Goal: Task Accomplishment & Management: Manage account settings

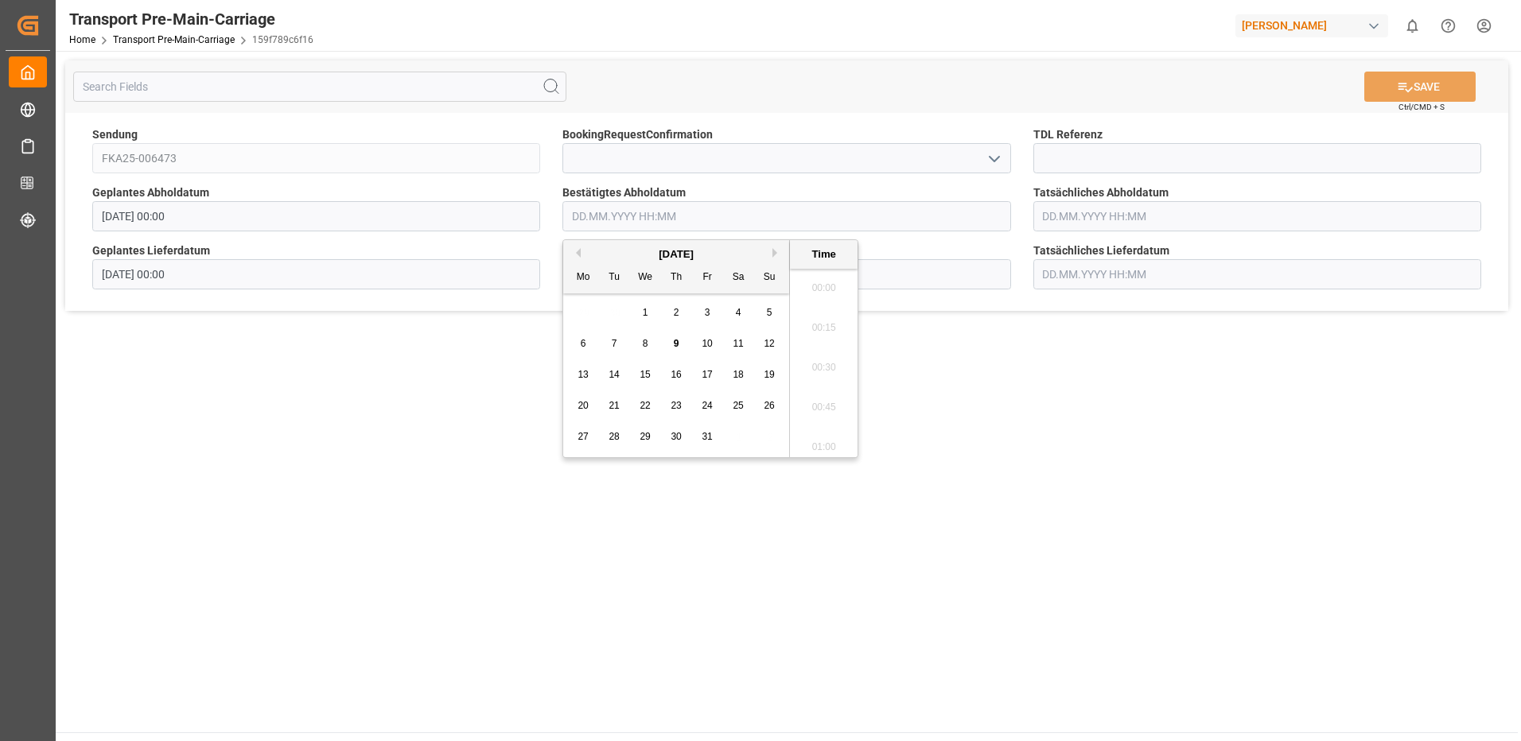
click at [648, 225] on input "text" at bounding box center [786, 216] width 448 height 30
click at [714, 345] on div "10" at bounding box center [708, 344] width 20 height 19
click at [825, 326] on li "10:00" at bounding box center [824, 323] width 68 height 40
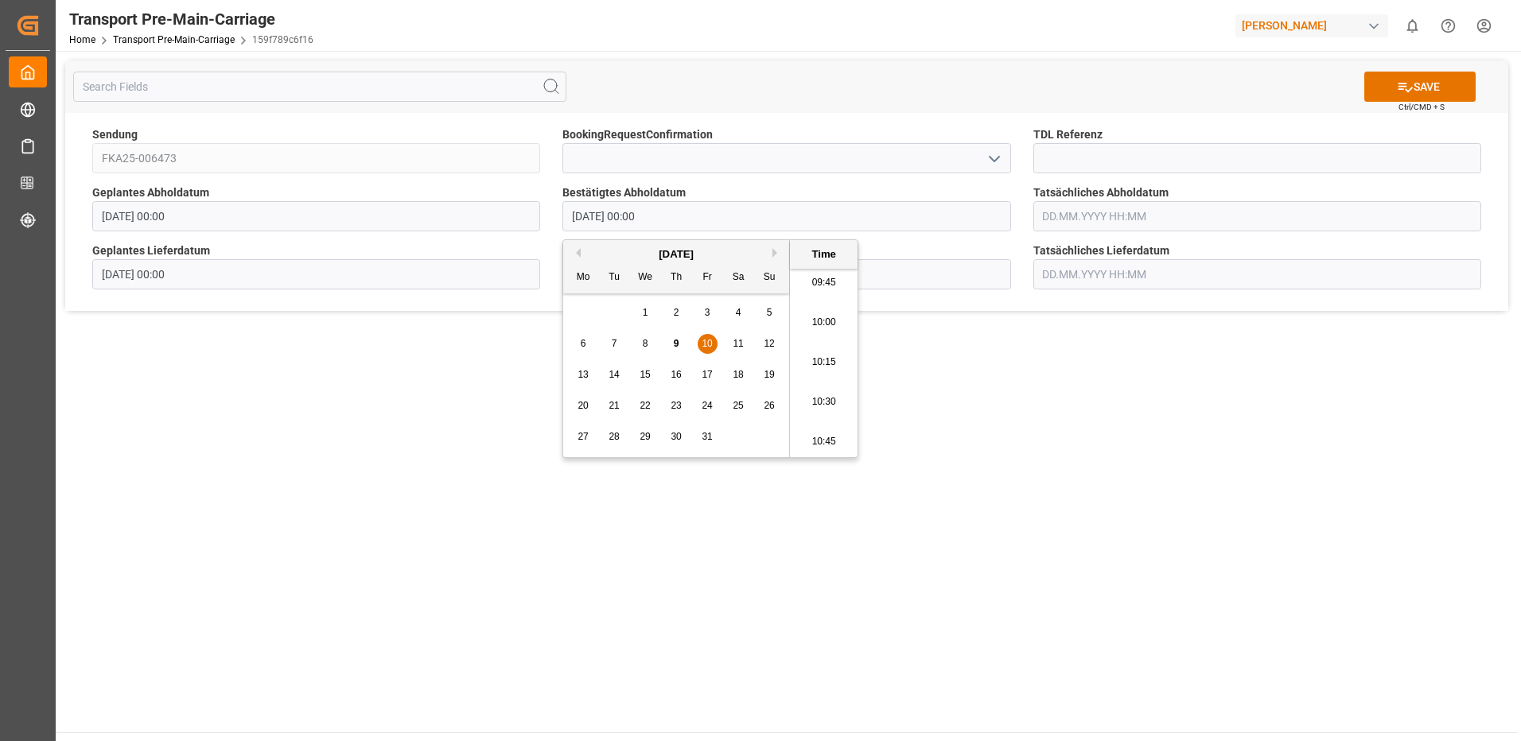
type input "[DATE] 10:00"
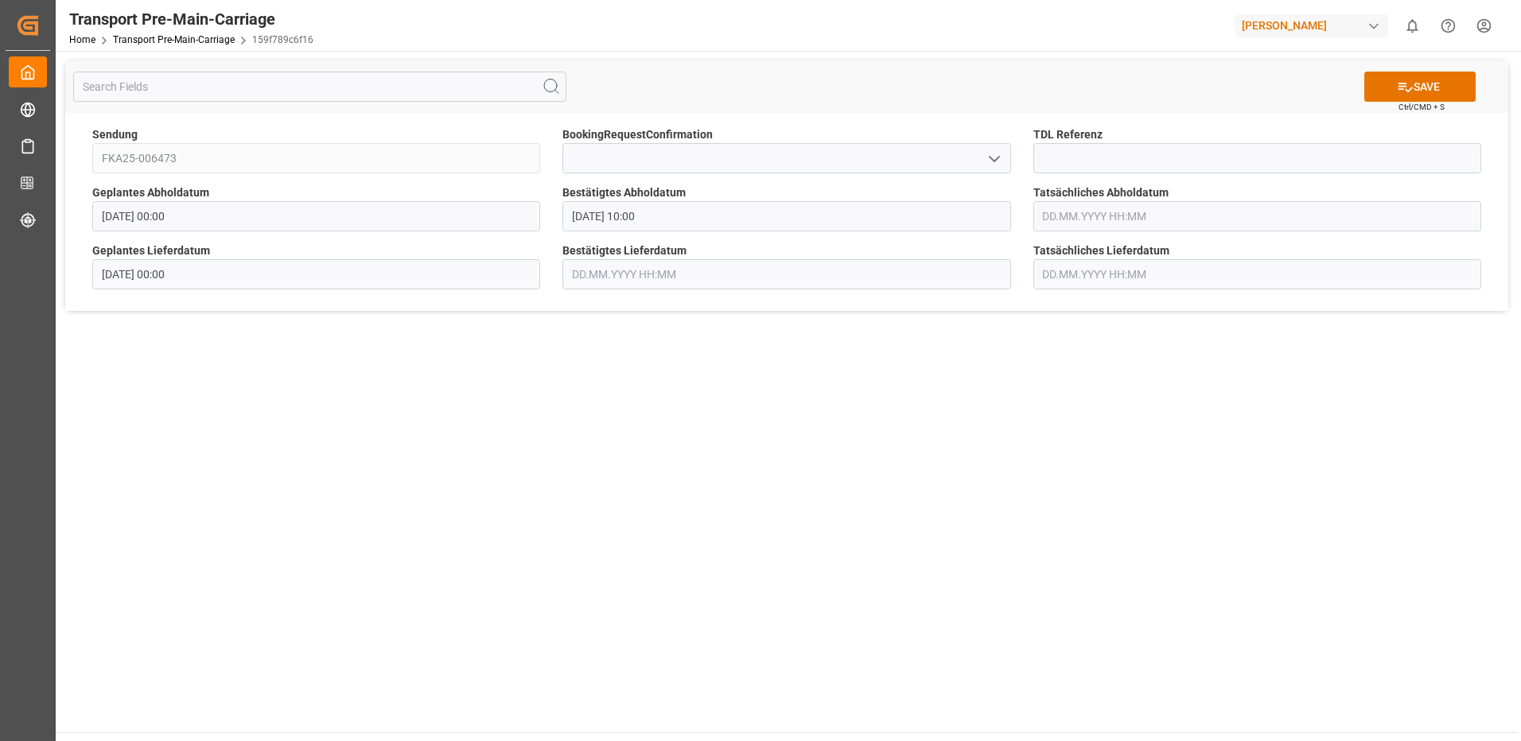
click at [663, 269] on input "text" at bounding box center [786, 274] width 448 height 30
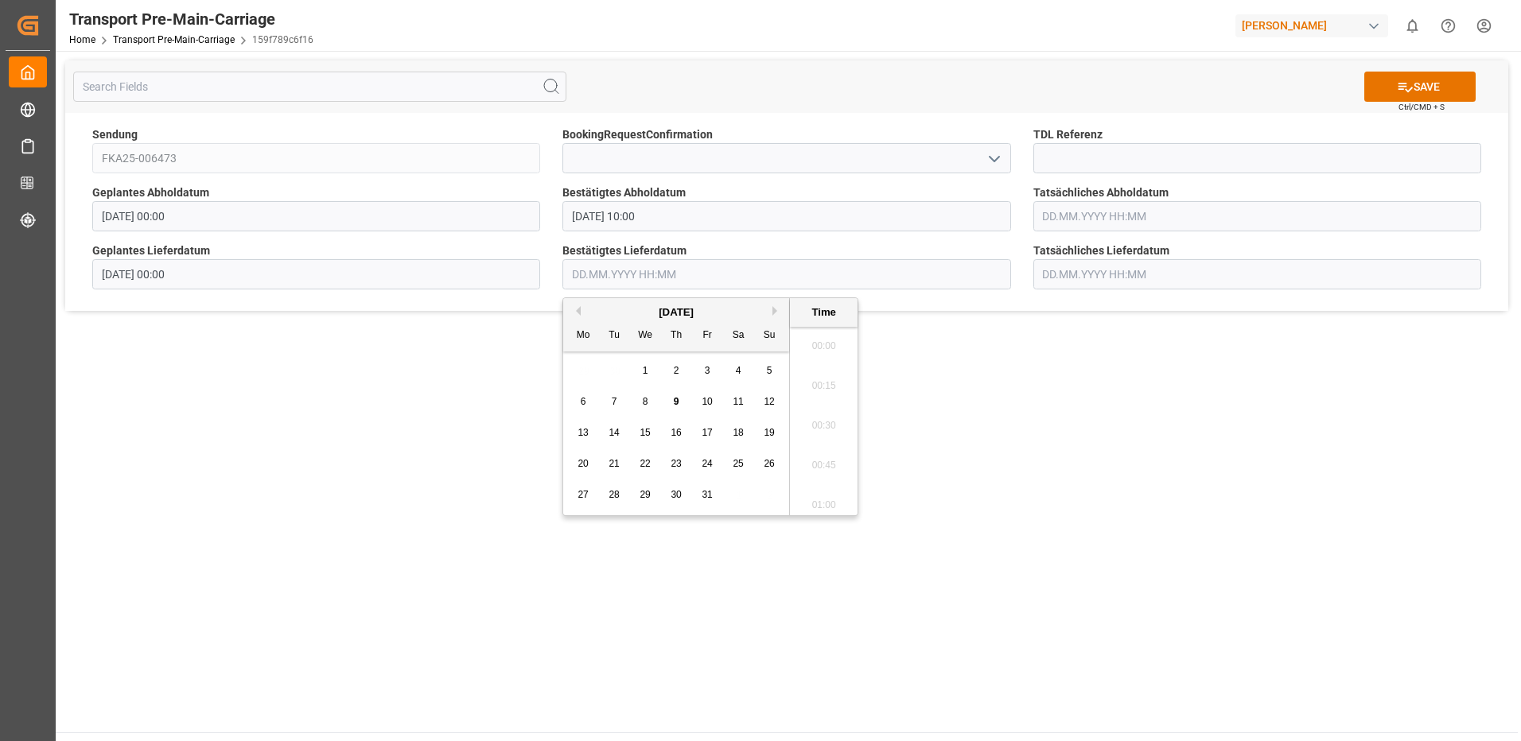
scroll to position [1795, 0]
click at [574, 431] on div "13" at bounding box center [584, 433] width 20 height 19
click at [822, 386] on li "09:30" at bounding box center [824, 381] width 68 height 40
type input "[DATE] 09:30"
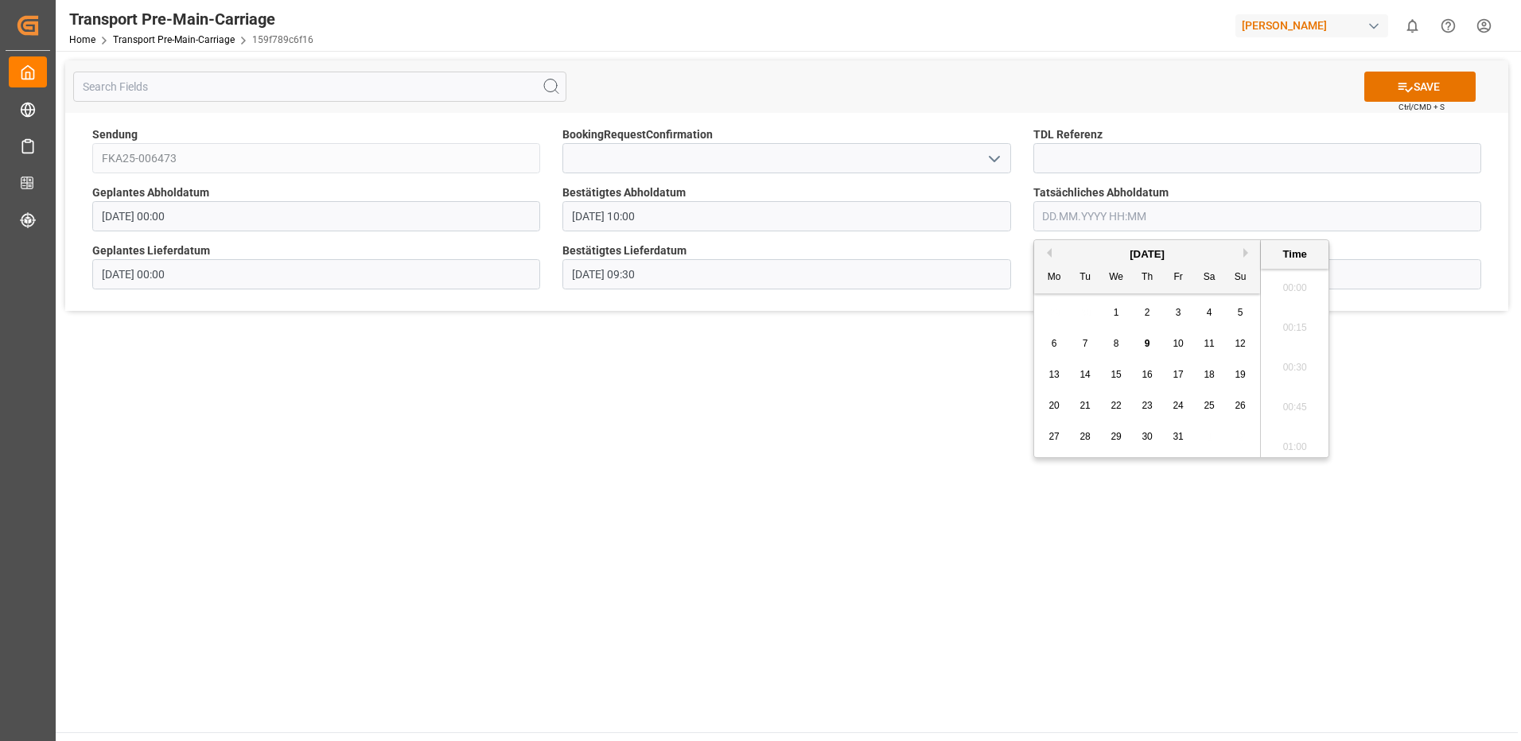
click at [1140, 217] on input "text" at bounding box center [1257, 216] width 448 height 30
click at [1177, 348] on span "10" at bounding box center [1178, 343] width 10 height 11
click at [1309, 315] on li "10:00" at bounding box center [1295, 323] width 68 height 40
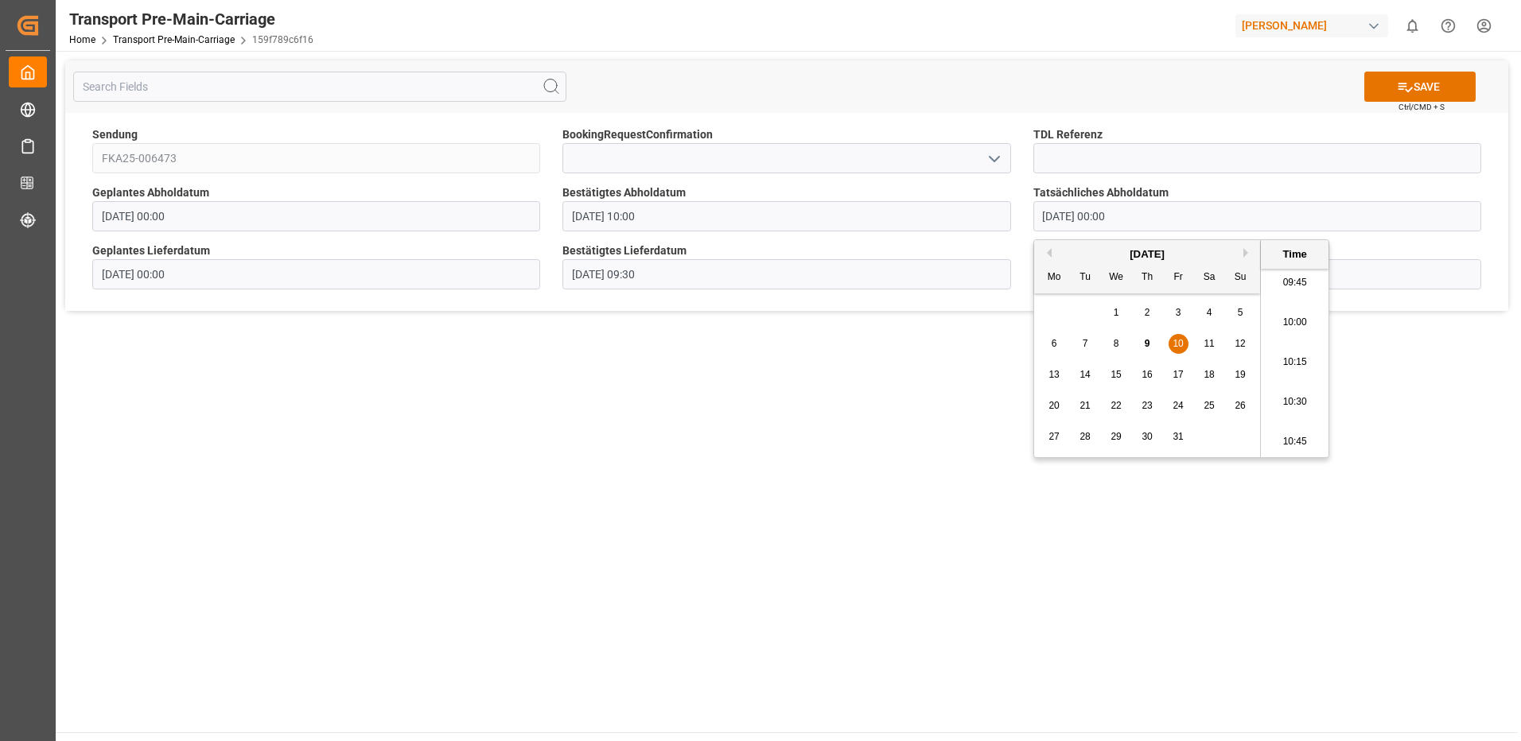
type input "[DATE] 10:00"
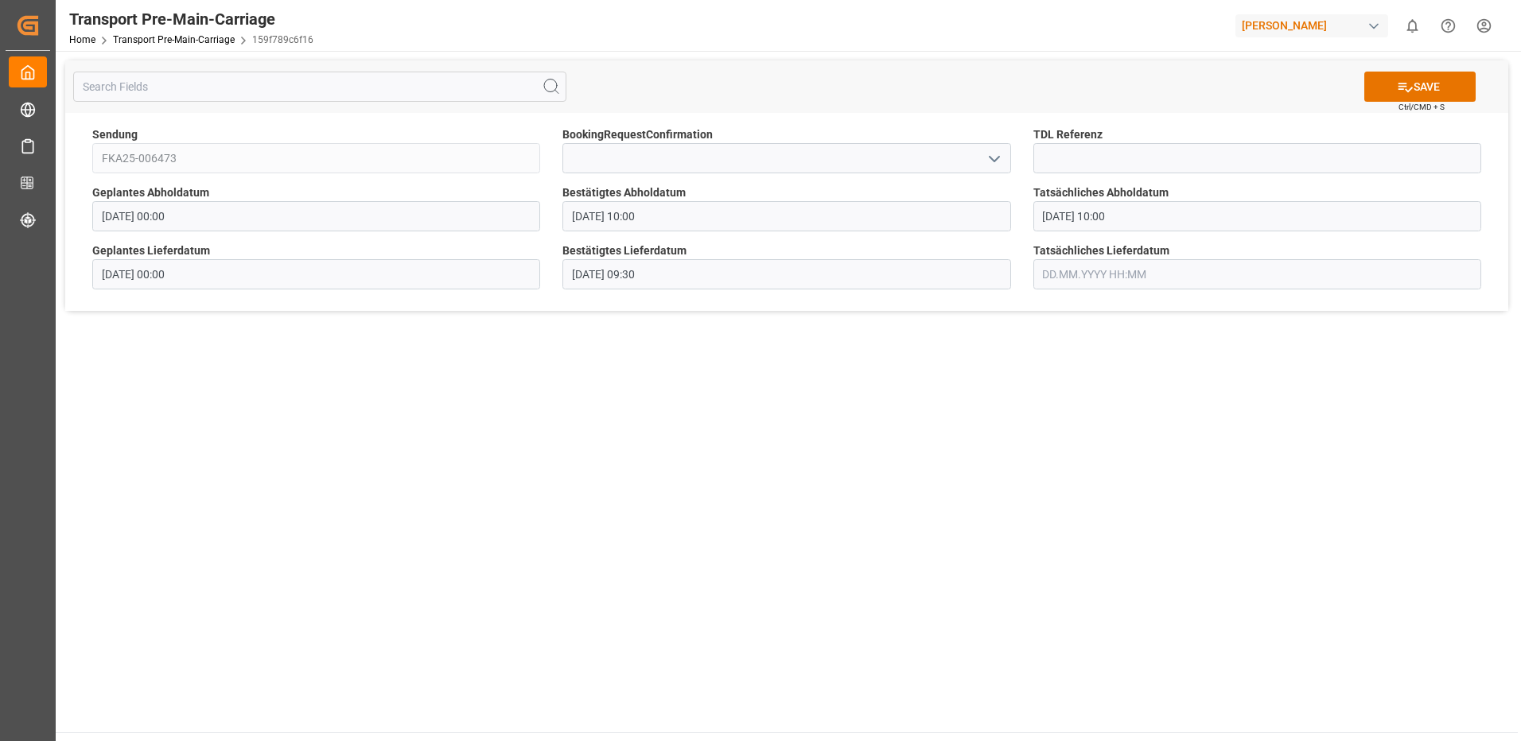
click at [1086, 277] on input "text" at bounding box center [1257, 274] width 448 height 30
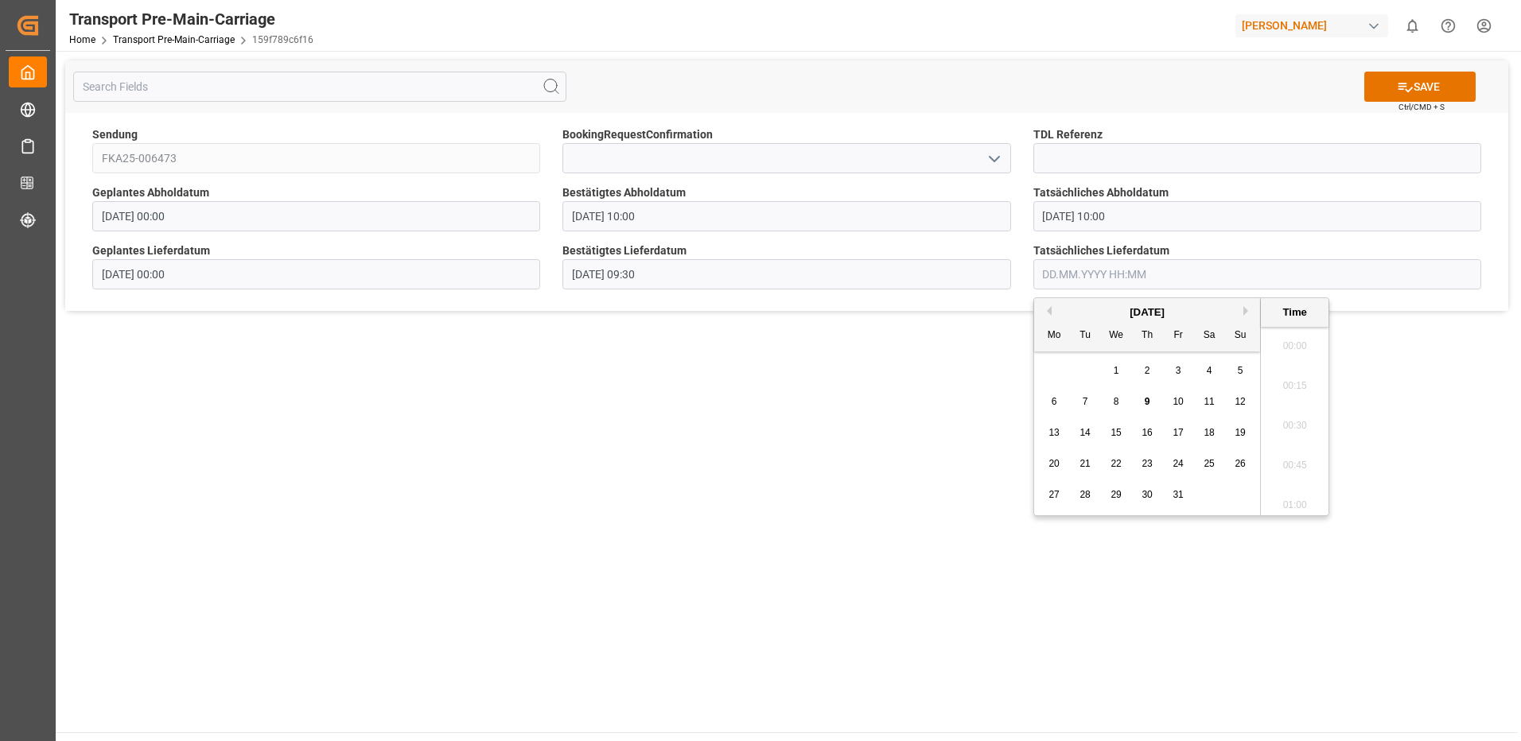
scroll to position [1795, 0]
click at [1055, 430] on span "13" at bounding box center [1054, 432] width 10 height 11
click at [1294, 380] on li "10:00" at bounding box center [1295, 381] width 68 height 40
type input "[DATE] 10:00"
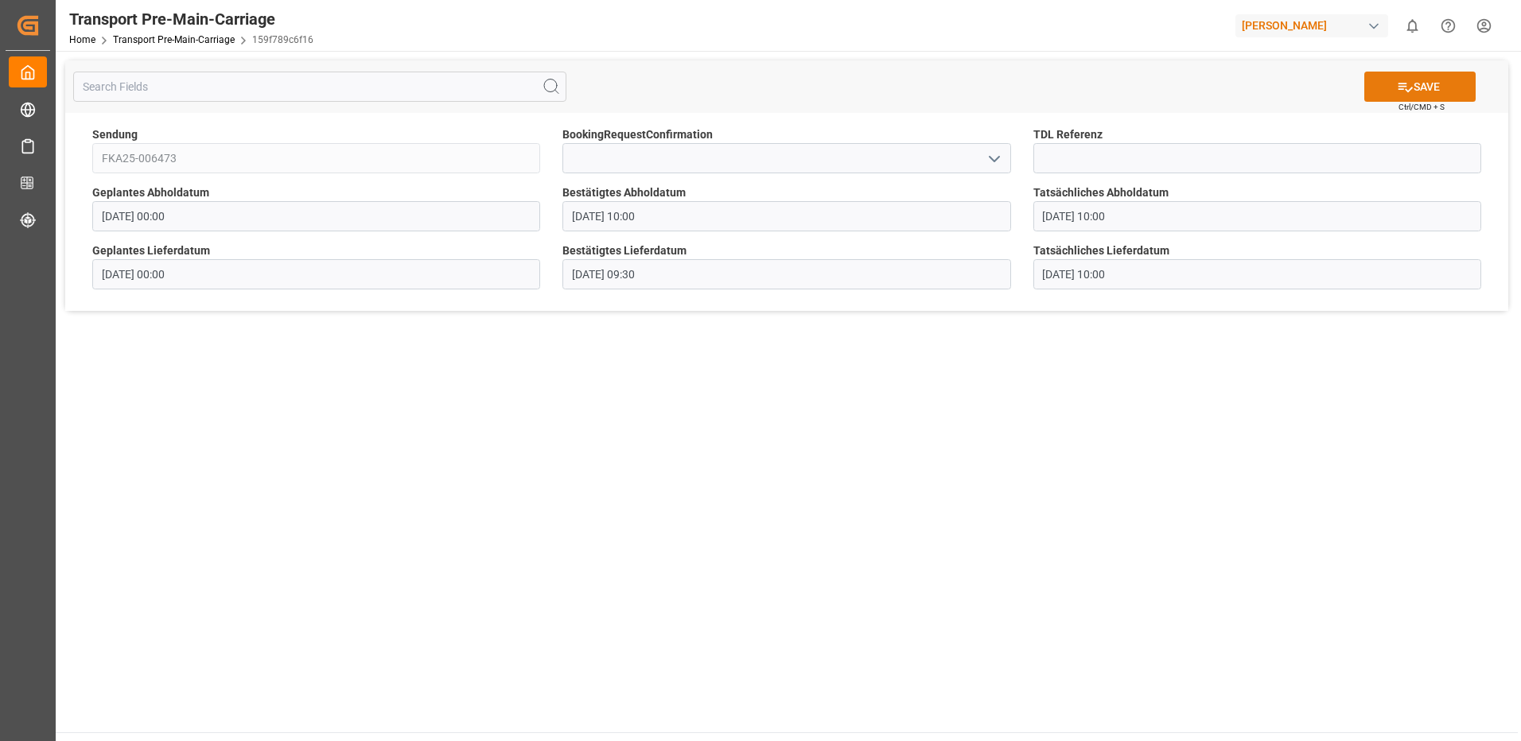
click at [1403, 87] on icon at bounding box center [1406, 88] width 14 height 10
